Goal: Information Seeking & Learning: Learn about a topic

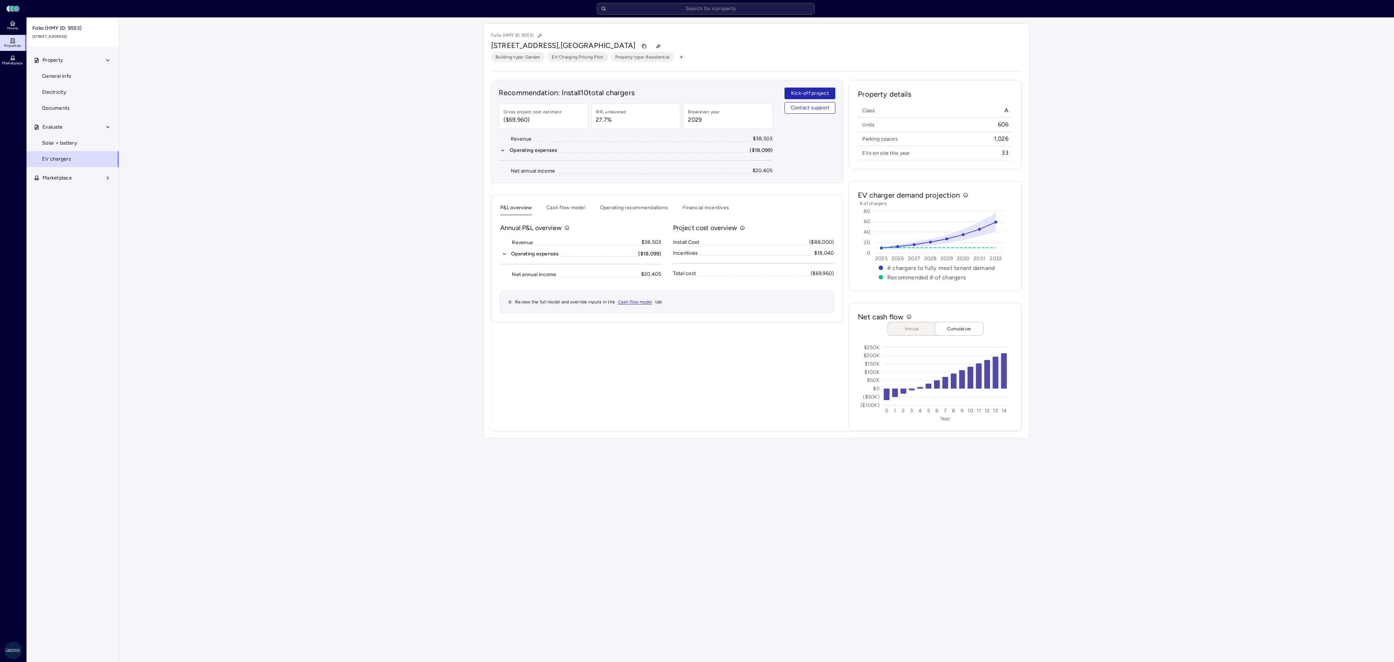
click at [738, 10] on input "text" at bounding box center [706, 9] width 218 height 12
type input "[PERSON_NAME] at"
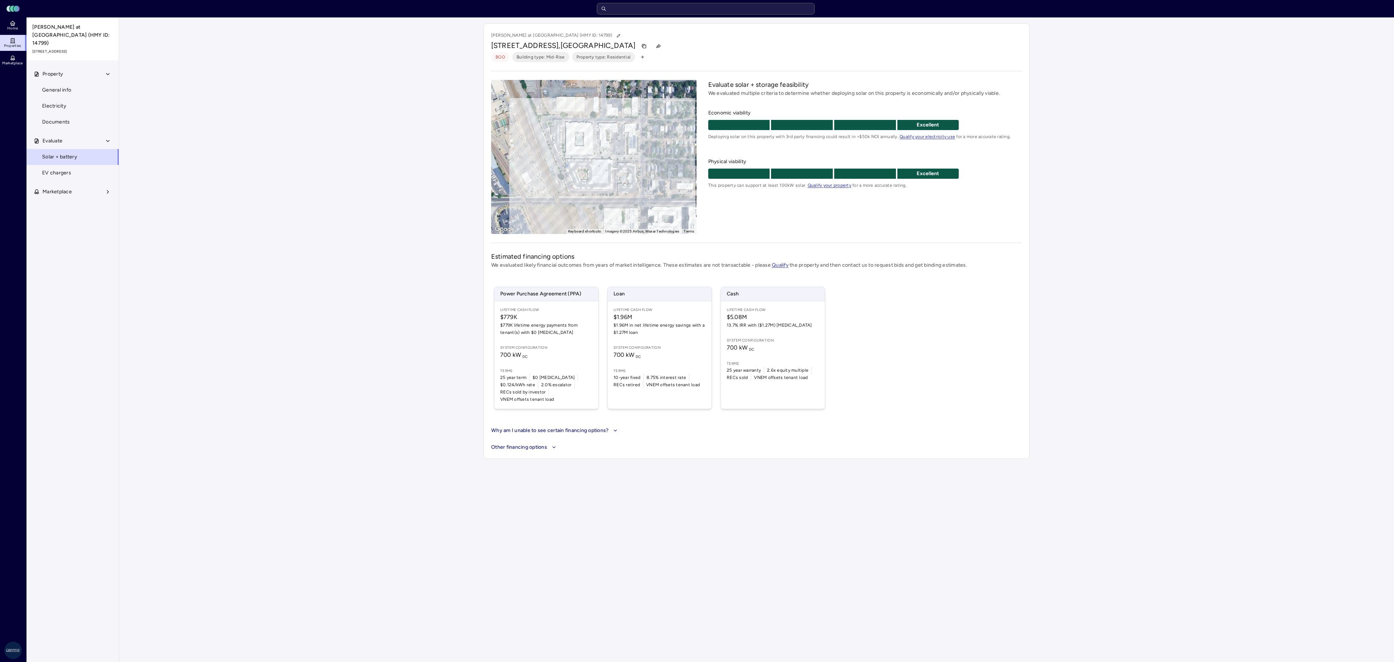
click at [60, 169] on span "EV chargers" at bounding box center [56, 173] width 29 height 8
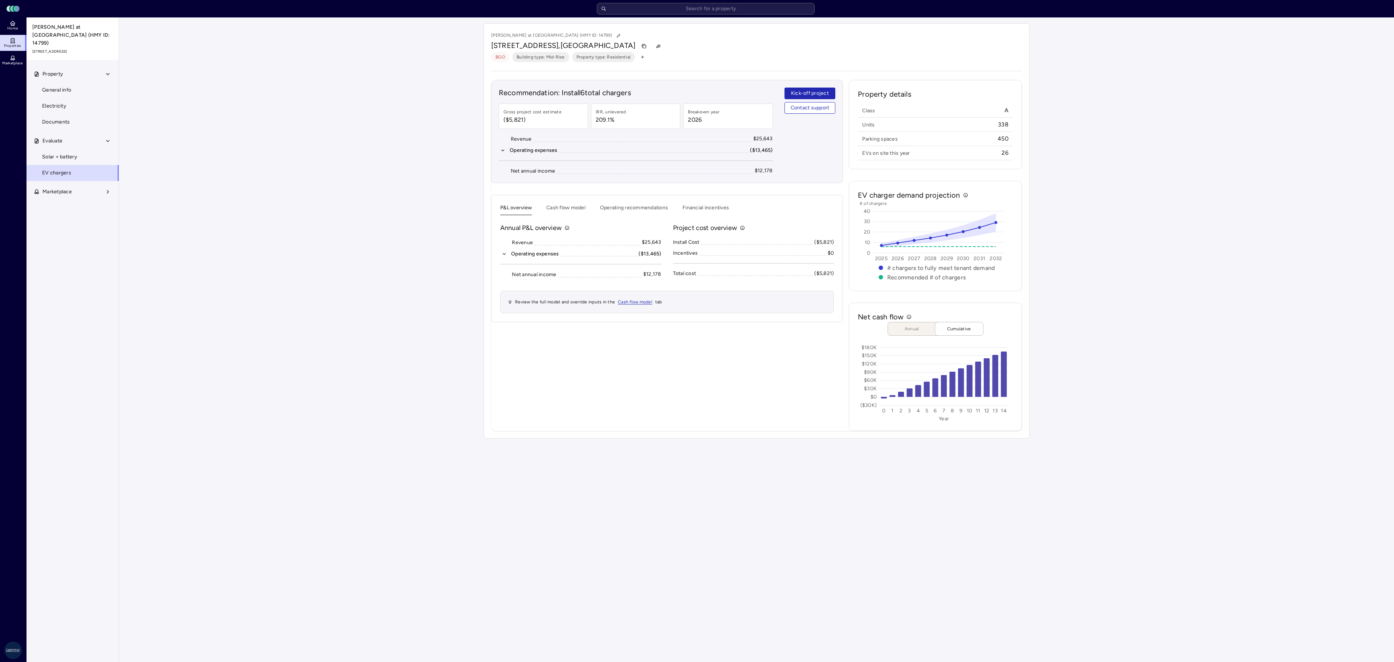
click at [631, 208] on button "Operating recommendations" at bounding box center [634, 209] width 68 height 11
click at [575, 207] on button "Cash flow model" at bounding box center [565, 209] width 39 height 11
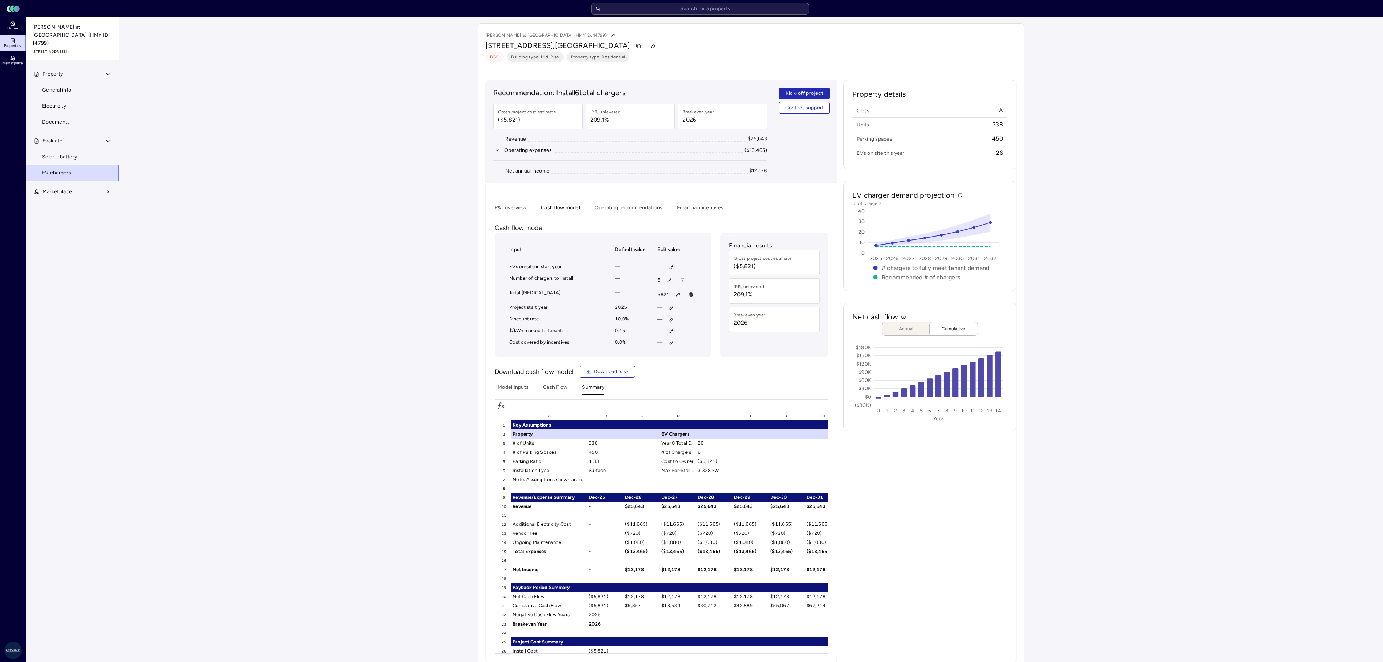
click at [638, 219] on div "P&L overview Cash flow model Operating recommendations Financial incentives Cas…" at bounding box center [662, 429] width 334 height 450
click at [641, 215] on button "Operating recommendations" at bounding box center [629, 209] width 68 height 11
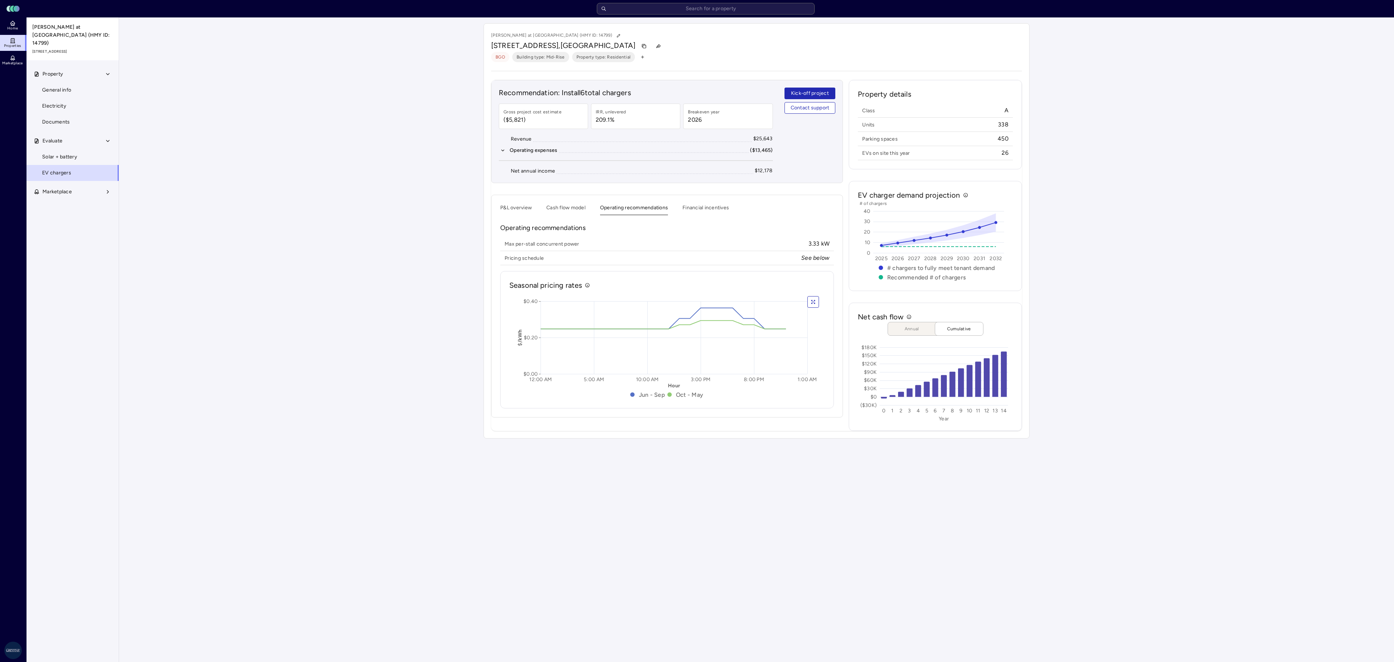
click at [704, 214] on button "Financial incentives" at bounding box center [706, 209] width 46 height 11
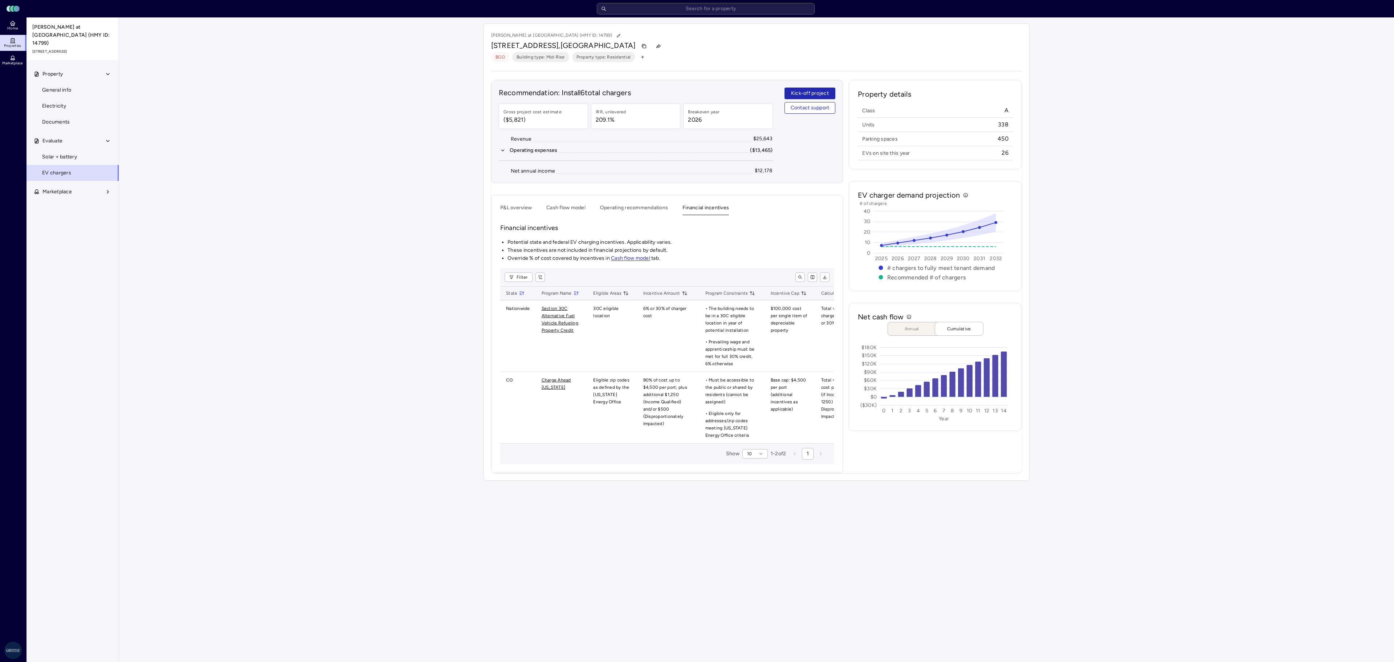
click at [565, 215] on button "Cash flow model" at bounding box center [565, 209] width 39 height 11
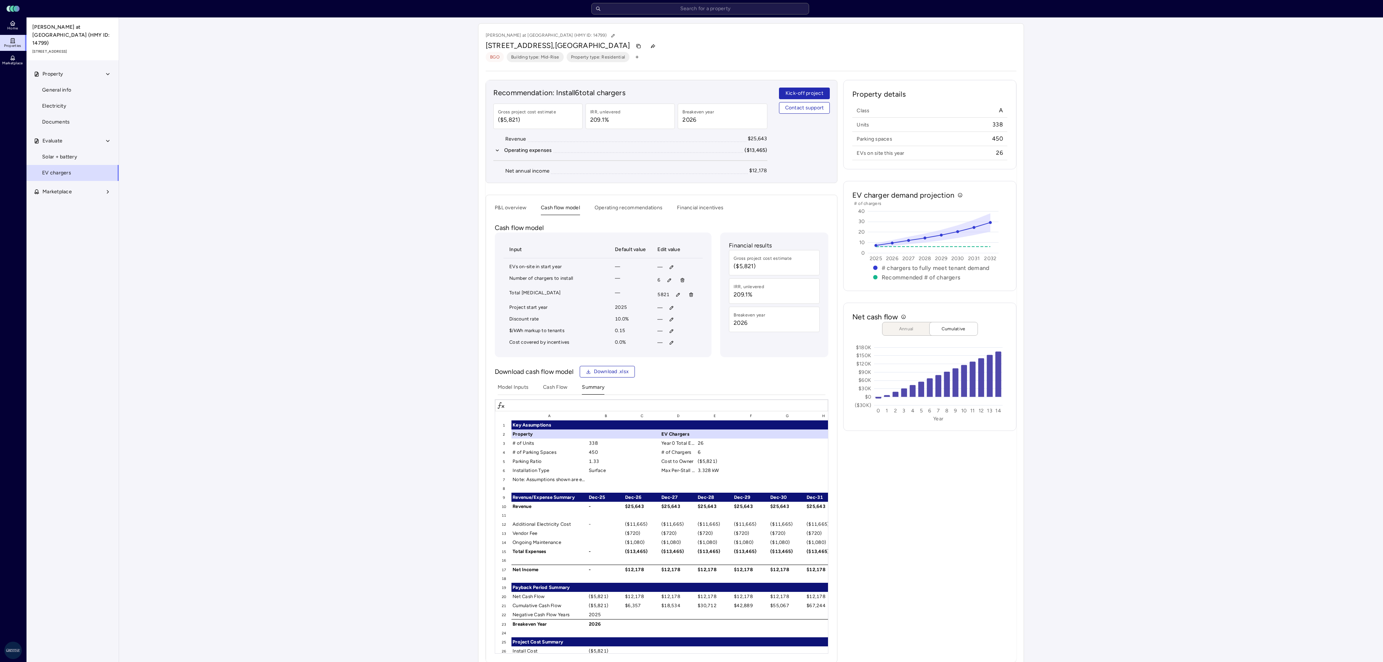
click at [517, 210] on button "P&L overview" at bounding box center [511, 209] width 32 height 11
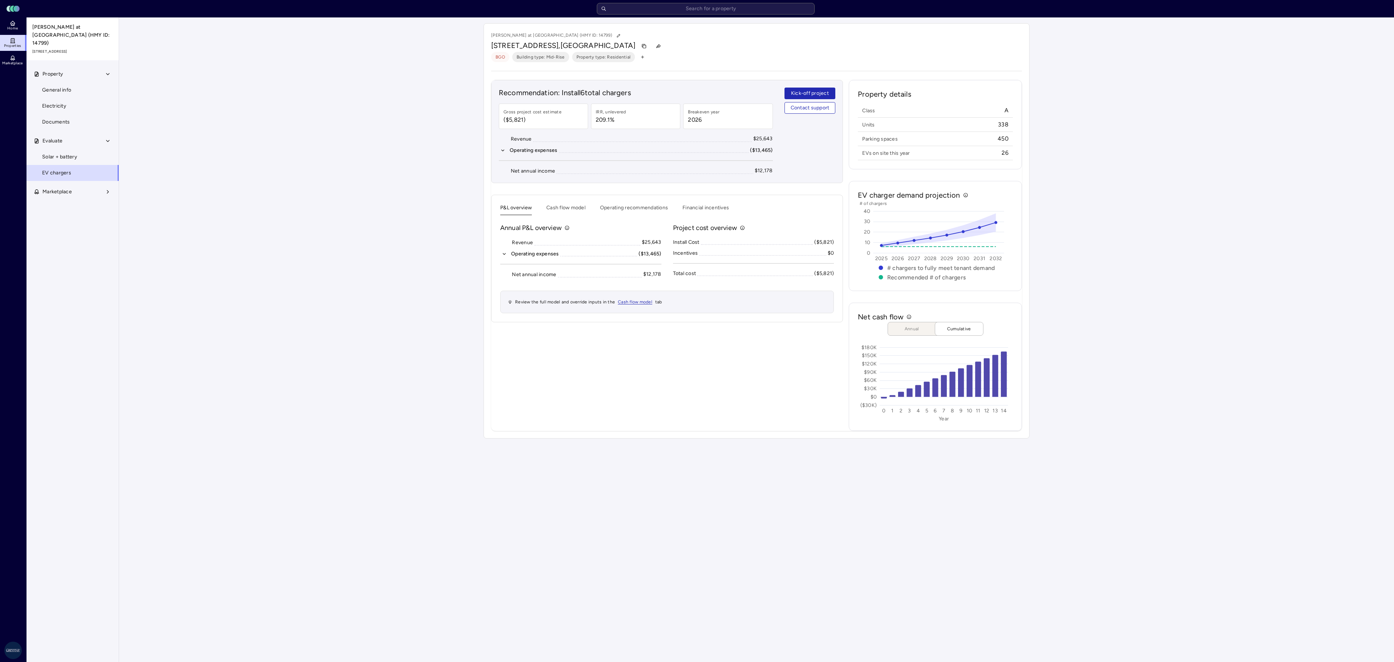
click at [501, 153] on icon "button" at bounding box center [502, 150] width 5 height 5
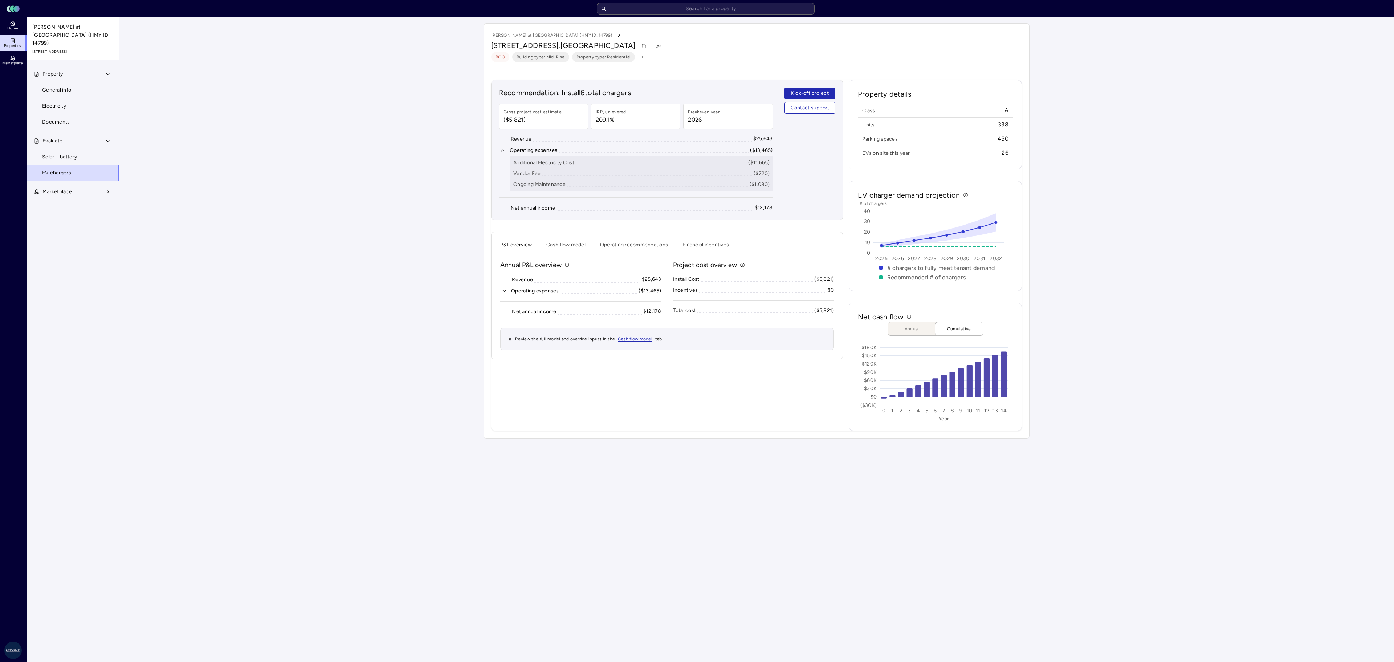
click at [505, 292] on icon "button" at bounding box center [504, 290] width 5 height 5
click at [1201, 444] on div "Your estimates have been updated [PERSON_NAME] at [GEOGRAPHIC_DATA] (HMY ID: 14…" at bounding box center [756, 230] width 1275 height 427
